Goal: Task Accomplishment & Management: Complete application form

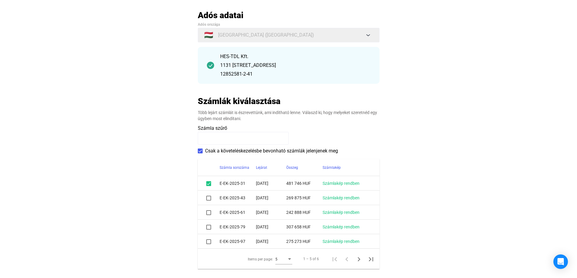
scroll to position [91, 0]
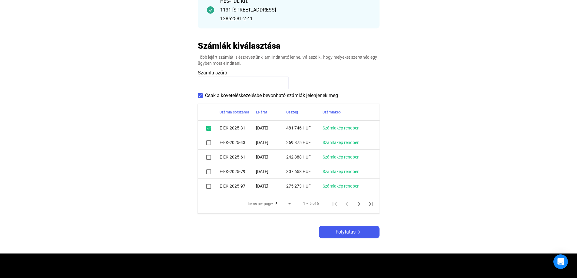
click at [208, 144] on span at bounding box center [208, 143] width 5 height 5
click at [208, 160] on mat-checkbox at bounding box center [208, 157] width 5 height 7
click at [208, 170] on span at bounding box center [208, 172] width 5 height 5
click at [207, 158] on span at bounding box center [208, 157] width 5 height 5
click at [208, 159] on span at bounding box center [208, 157] width 5 height 5
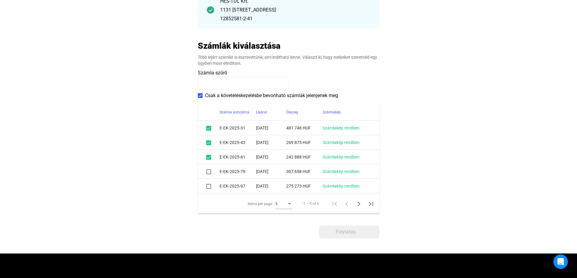
click at [209, 174] on span at bounding box center [208, 172] width 5 height 5
click at [209, 185] on span at bounding box center [208, 186] width 5 height 5
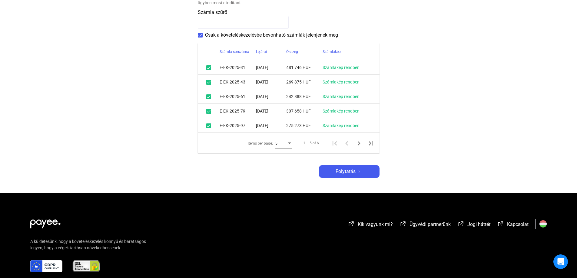
scroll to position [121, 0]
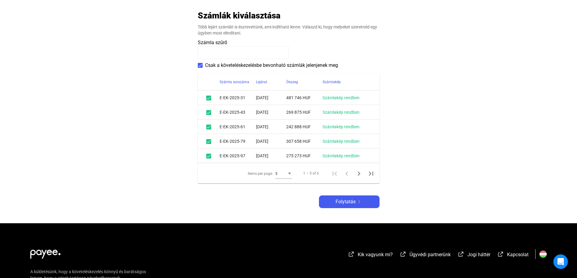
click at [288, 173] on div "Items per page:" at bounding box center [289, 174] width 5 height 5
click at [280, 188] on span "10" at bounding box center [283, 184] width 17 height 7
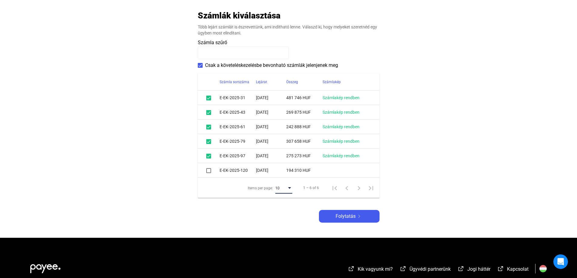
click at [208, 171] on span at bounding box center [208, 170] width 5 height 5
drag, startPoint x: 220, startPoint y: 98, endPoint x: 250, endPoint y: 98, distance: 29.7
click at [250, 98] on td "E-EK-2025-31" at bounding box center [238, 98] width 36 height 15
copy td "E-EK-2025-31"
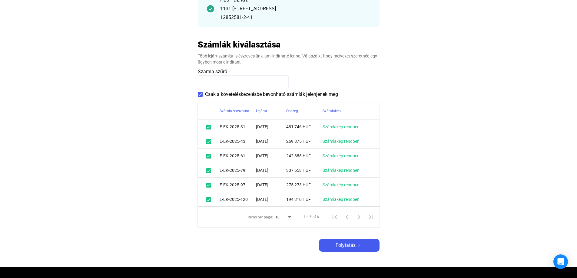
scroll to position [91, 0]
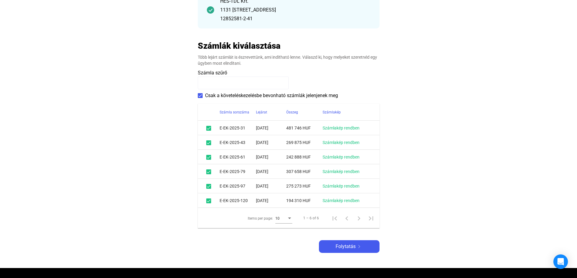
click at [207, 130] on span at bounding box center [208, 128] width 5 height 5
click at [208, 142] on span at bounding box center [208, 143] width 5 height 5
click at [207, 156] on span at bounding box center [208, 157] width 5 height 5
click at [209, 173] on span at bounding box center [208, 172] width 5 height 5
click at [203, 184] on td at bounding box center [209, 186] width 22 height 15
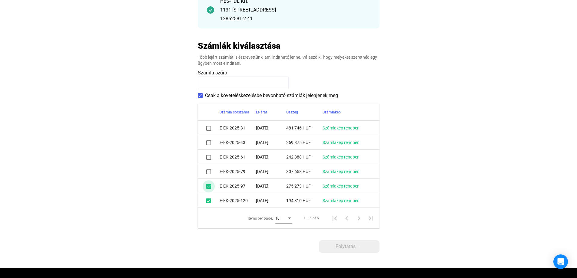
click at [207, 186] on span at bounding box center [208, 186] width 5 height 5
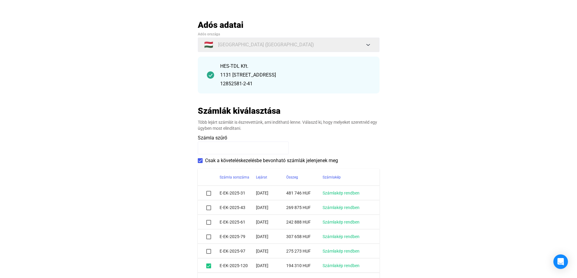
scroll to position [61, 0]
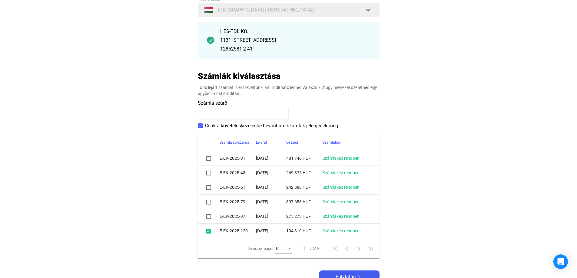
click at [209, 235] on mat-checkbox at bounding box center [208, 231] width 5 height 7
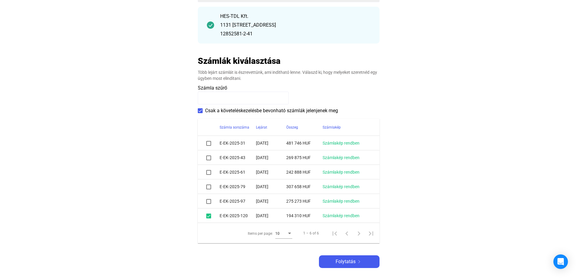
scroll to position [152, 0]
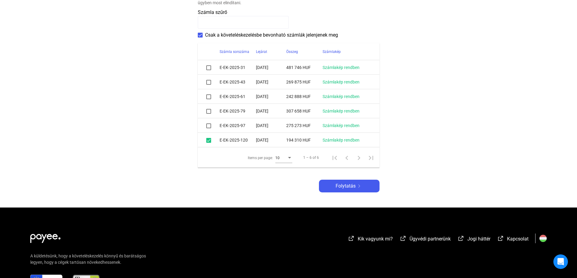
click at [209, 139] on span at bounding box center [208, 140] width 5 height 5
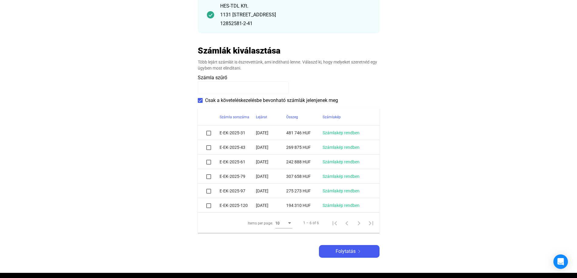
scroll to position [0, 0]
